Goal: Navigation & Orientation: Find specific page/section

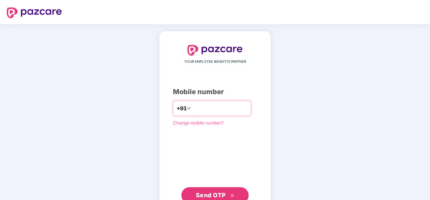
click at [214, 107] on input "number" at bounding box center [219, 108] width 55 height 11
type input "**********"
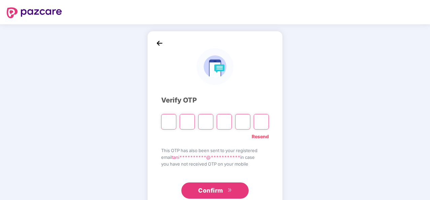
type input "*"
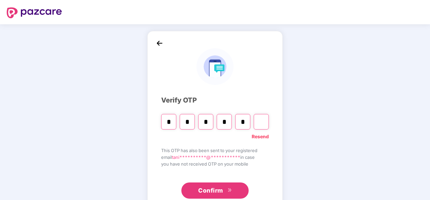
type input "*"
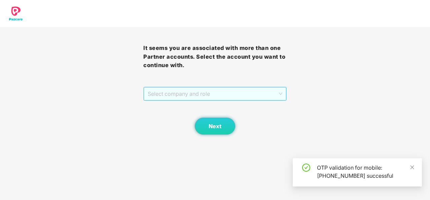
click at [234, 95] on span "Select company and role" at bounding box center [215, 93] width 135 height 13
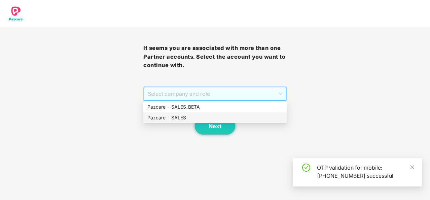
click at [221, 115] on div "Pazcare - SALES" at bounding box center [214, 117] width 135 height 7
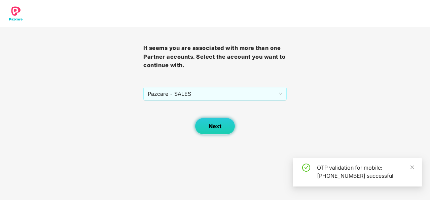
click at [216, 126] on span "Next" at bounding box center [215, 126] width 13 height 6
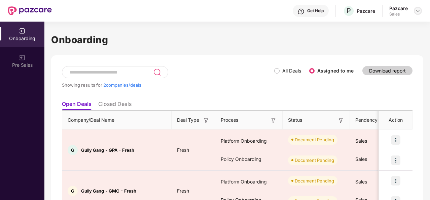
click at [418, 10] on img at bounding box center [417, 10] width 5 height 5
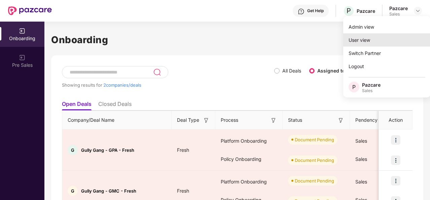
click at [369, 37] on div "User view" at bounding box center [386, 39] width 87 height 13
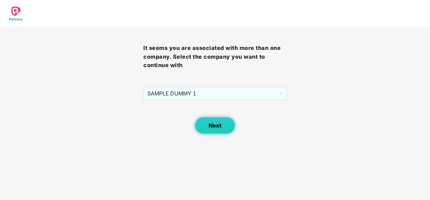
click at [217, 121] on button "Next" at bounding box center [215, 125] width 40 height 17
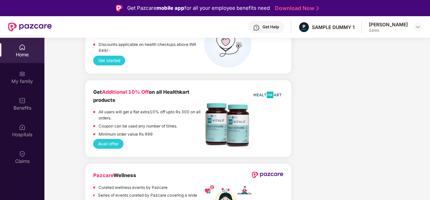
scroll to position [38, 0]
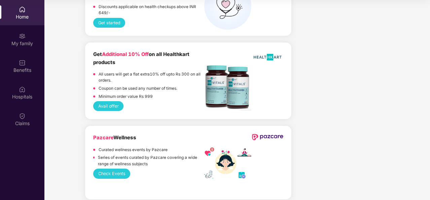
click at [101, 169] on button "Check Events" at bounding box center [111, 173] width 37 height 10
